Goal: Find specific page/section: Find specific page/section

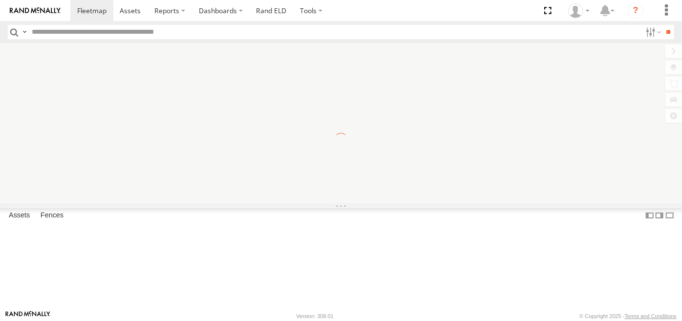
click at [489, 62] on div at bounding box center [341, 123] width 682 height 160
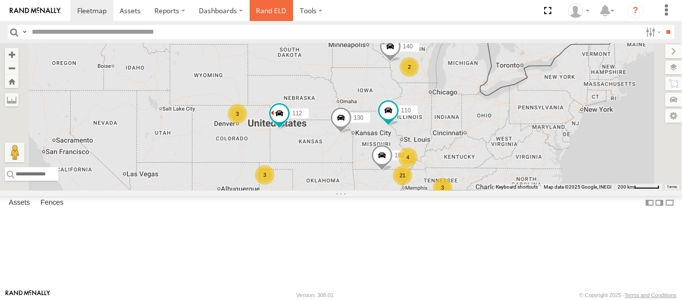
click at [267, 9] on link "Rand ELD" at bounding box center [272, 10] width 44 height 21
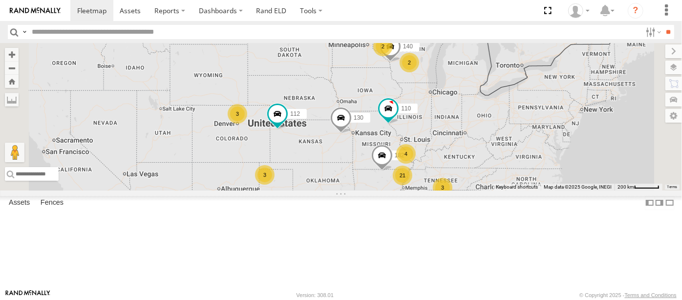
click at [0, 0] on span at bounding box center [0, 0] width 0 height 0
